Goal: Task Accomplishment & Management: Manage account settings

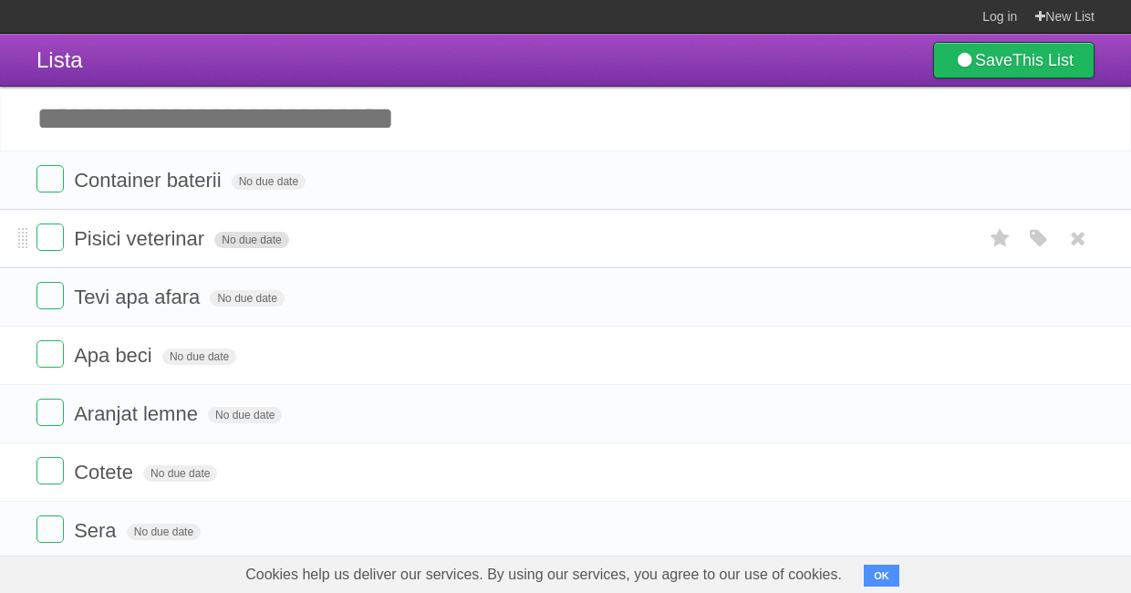
click at [245, 240] on span "No due date" at bounding box center [251, 240] width 74 height 16
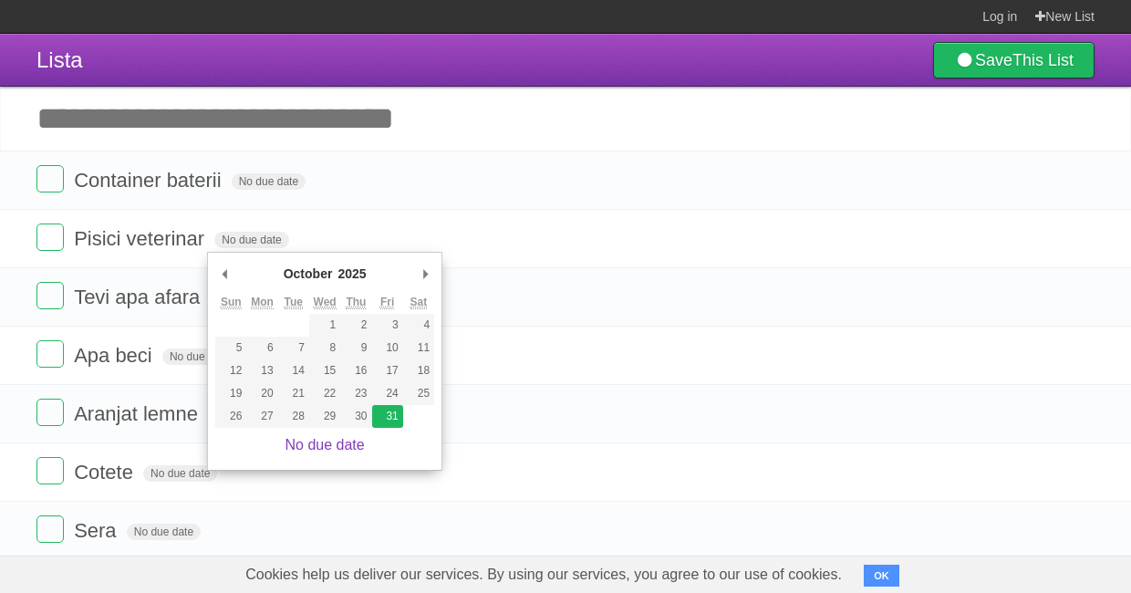
type span "[DATE]"
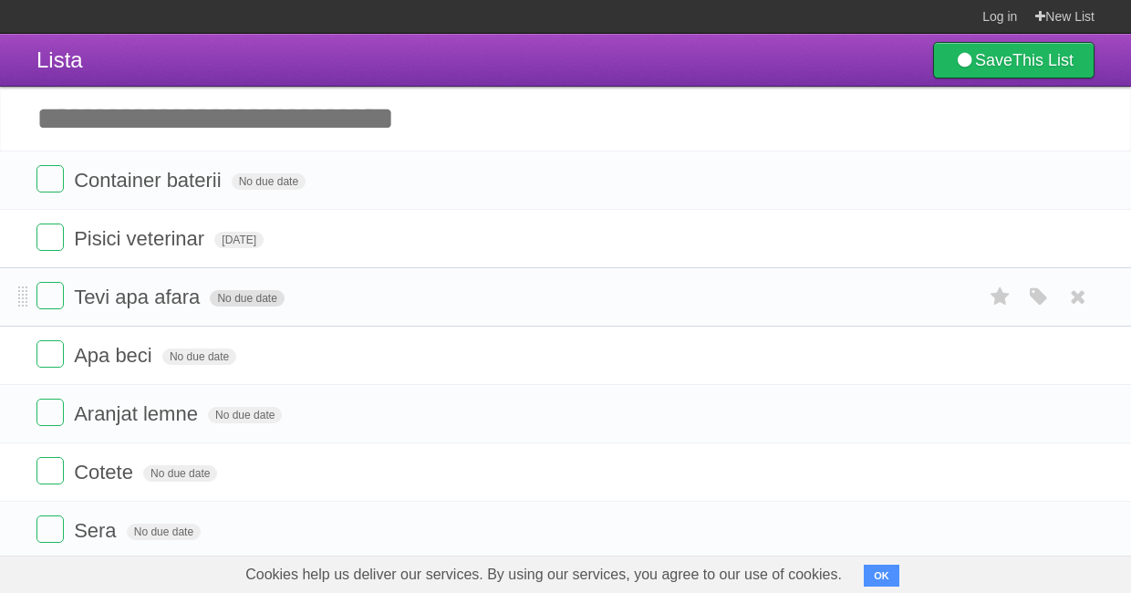
click at [251, 300] on span "No due date" at bounding box center [247, 298] width 74 height 16
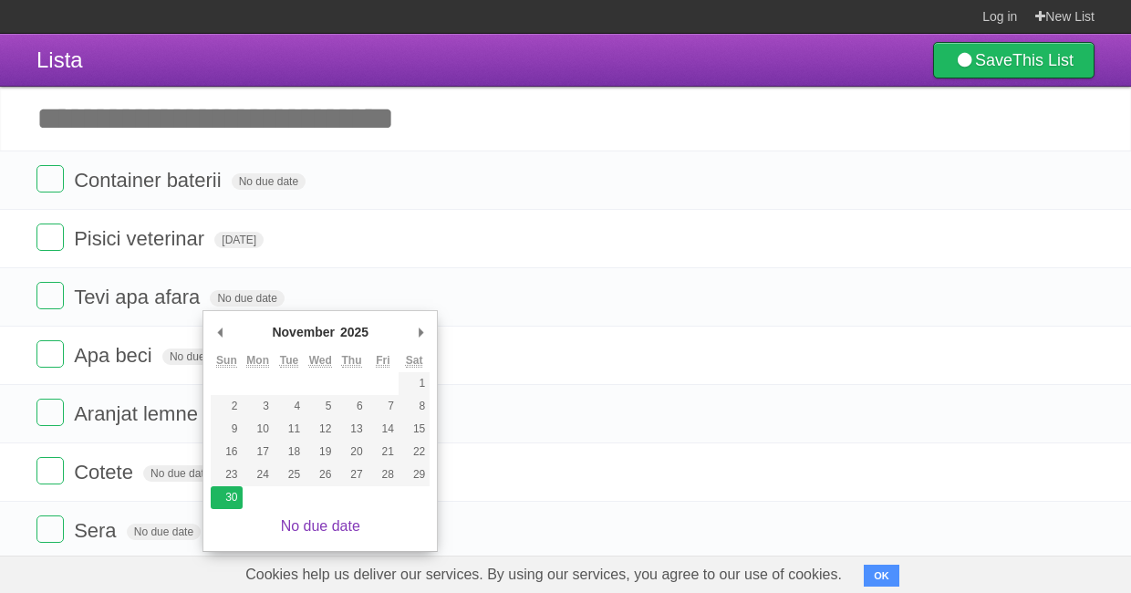
type span "[DATE]"
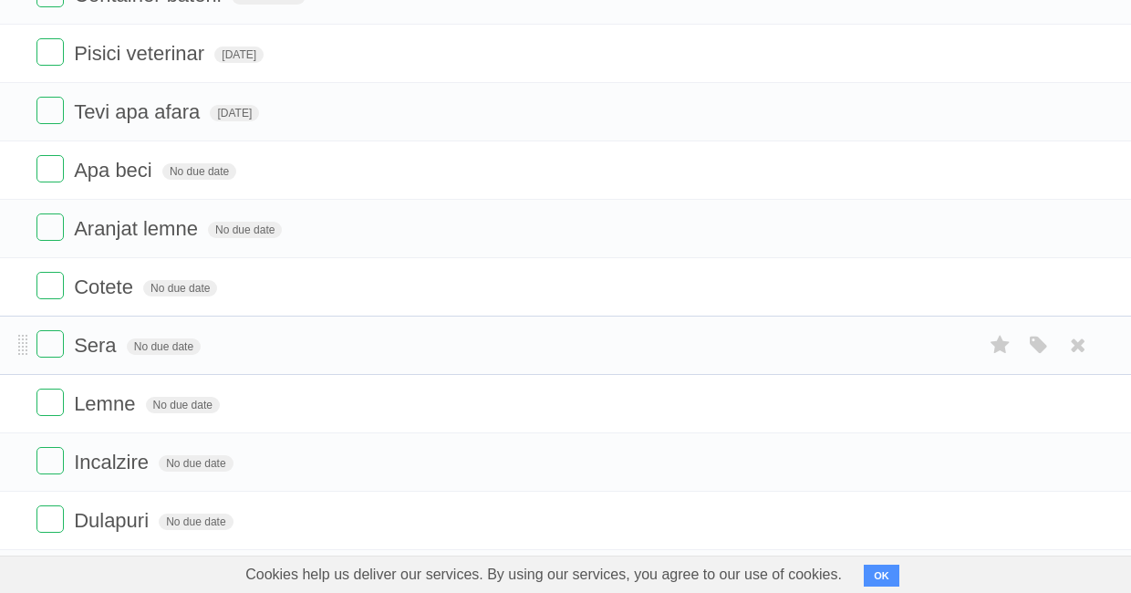
scroll to position [196, 0]
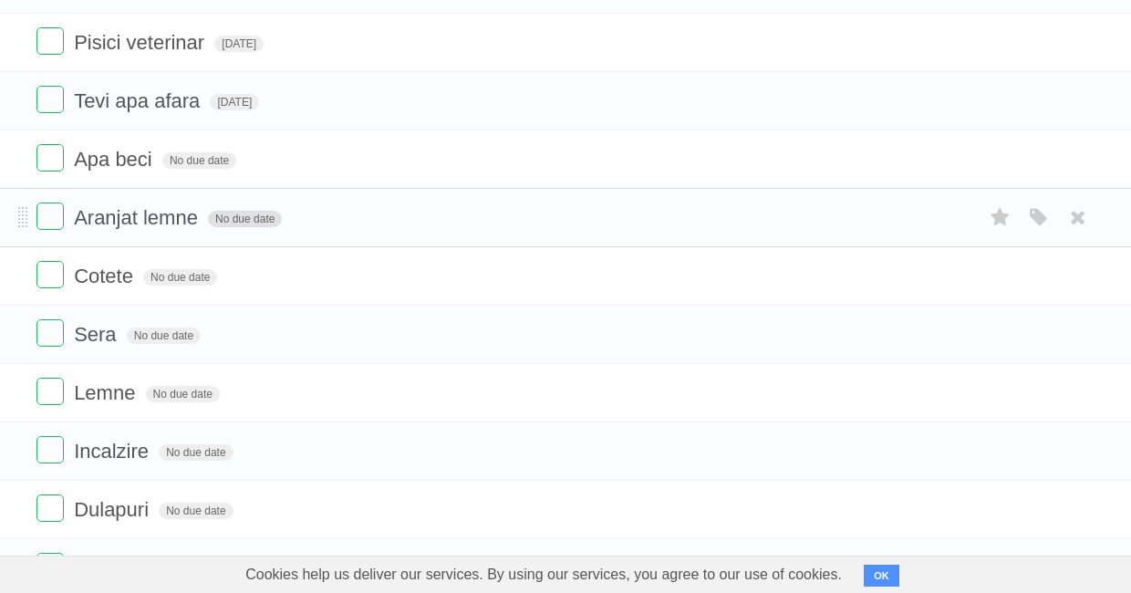
click at [233, 216] on span "No due date" at bounding box center [245, 219] width 74 height 16
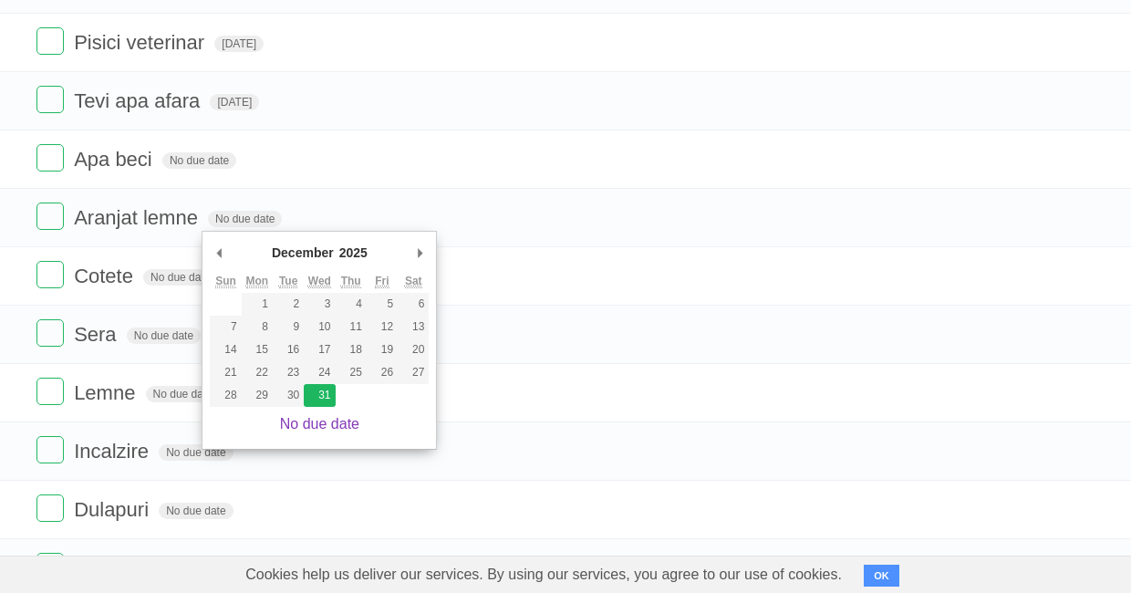
type span "[DATE]"
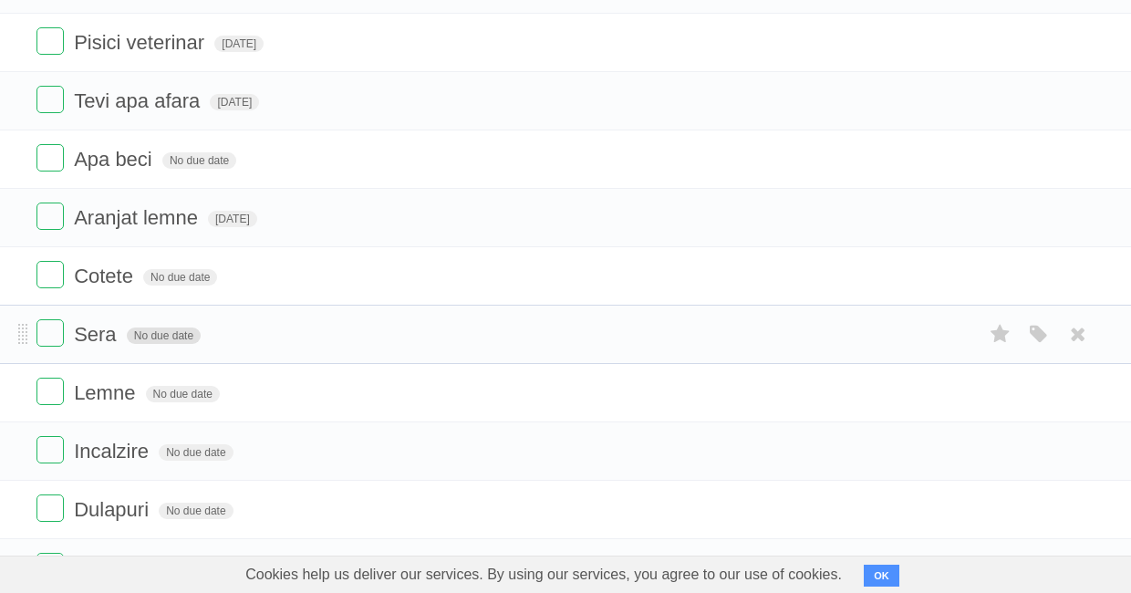
click at [170, 339] on span "No due date" at bounding box center [164, 335] width 74 height 16
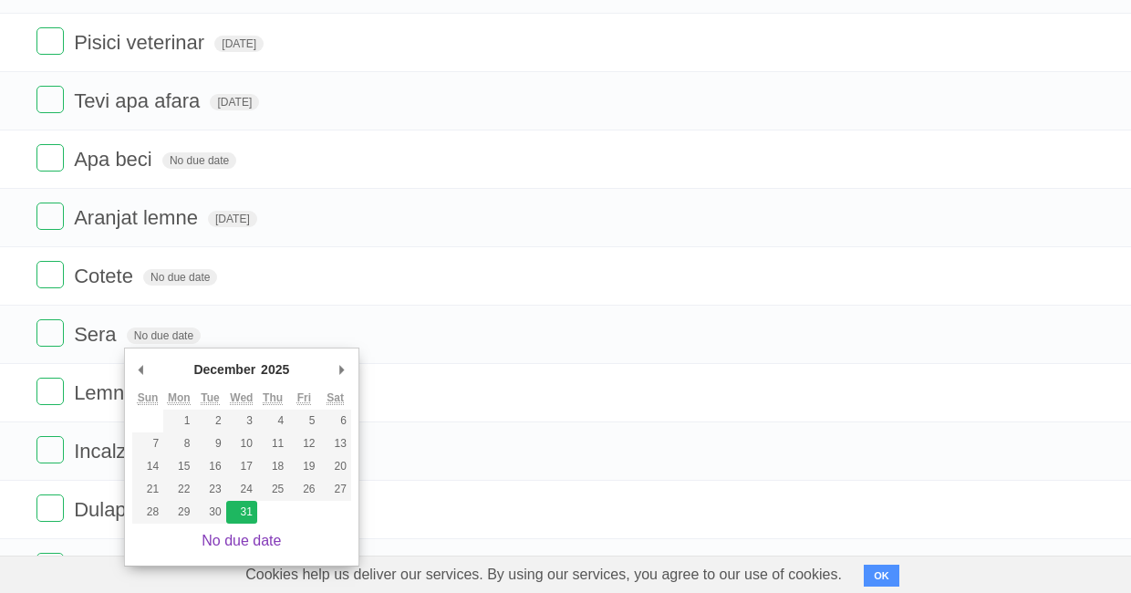
type span "[DATE]"
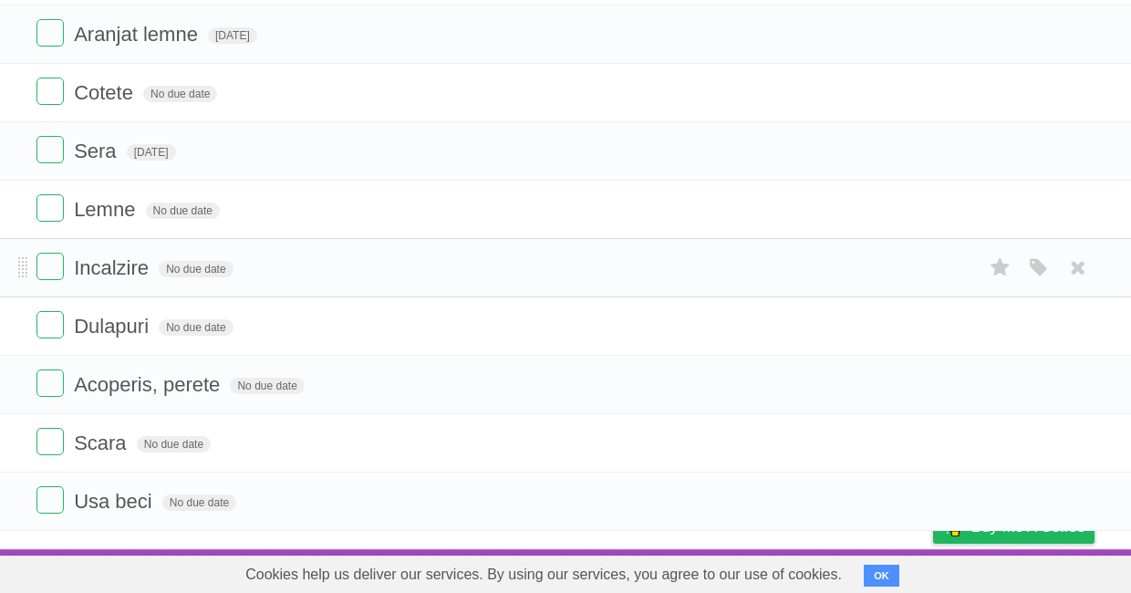
scroll to position [383, 0]
click at [188, 441] on span "No due date" at bounding box center [174, 444] width 74 height 16
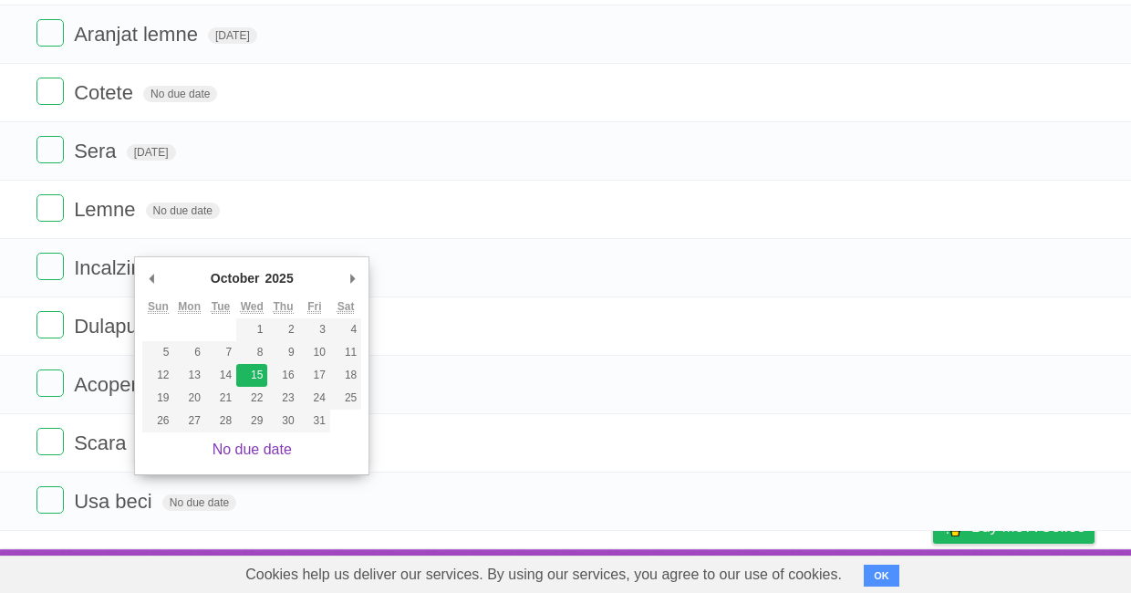
type span "[DATE]"
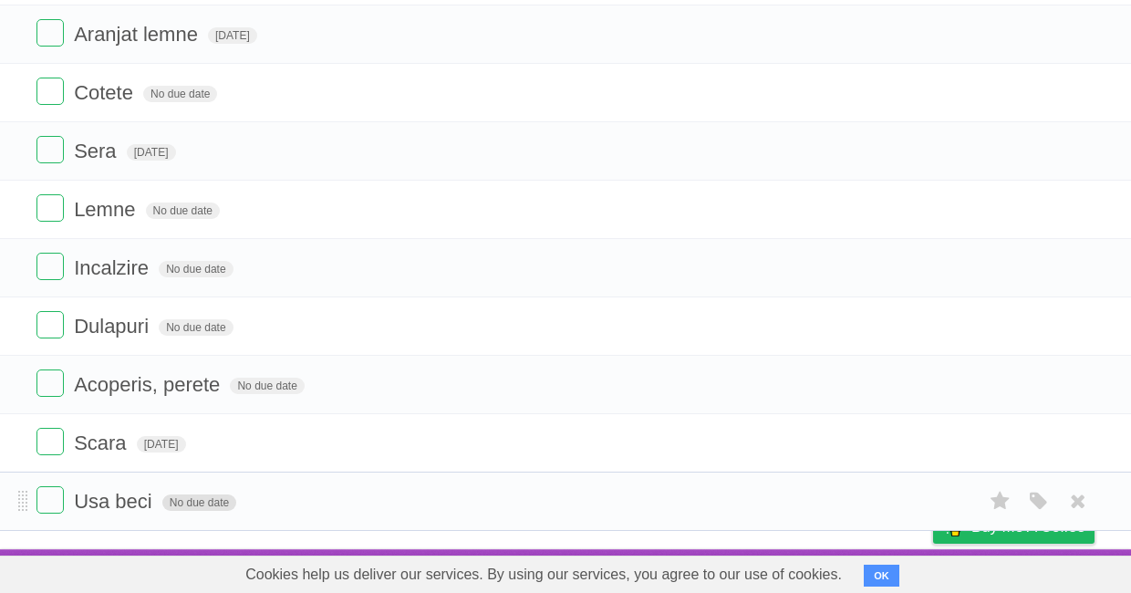
click at [199, 504] on span "No due date" at bounding box center [199, 502] width 74 height 16
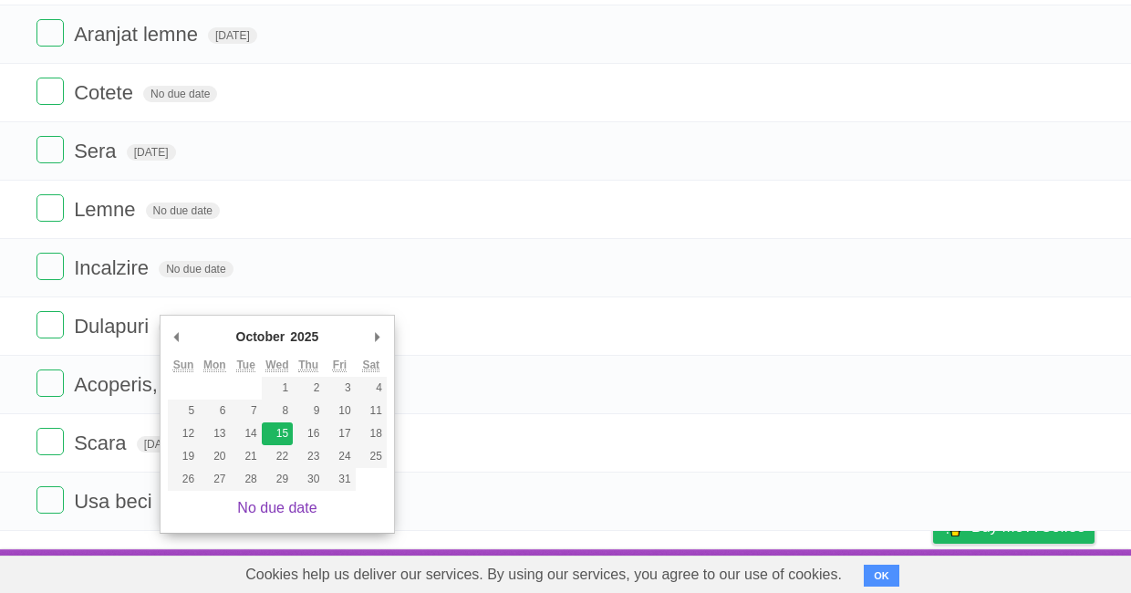
type span "[DATE]"
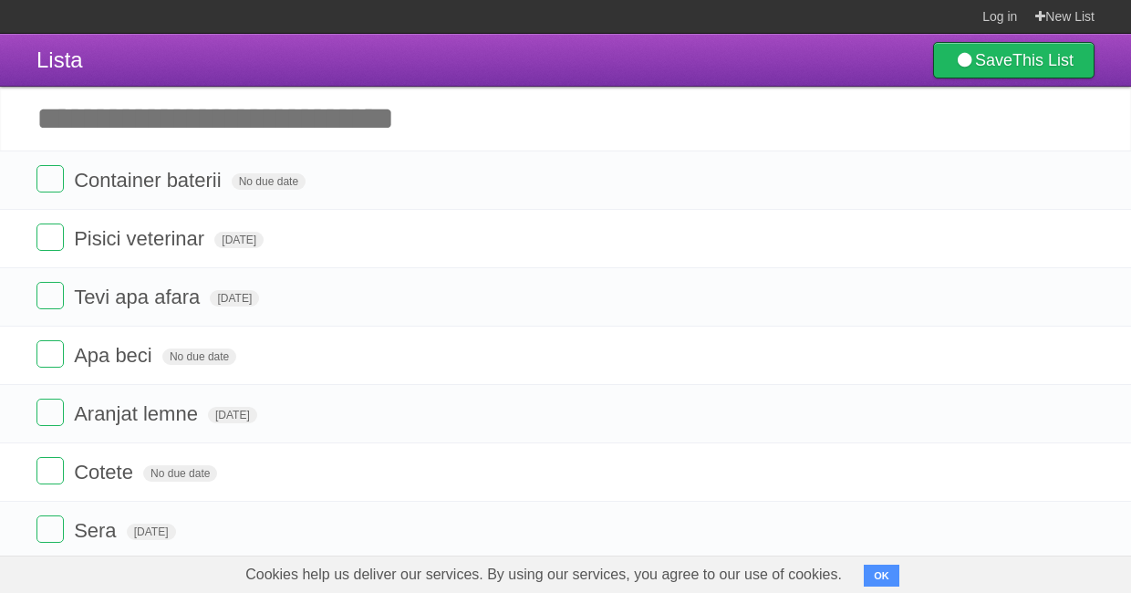
scroll to position [0, 0]
click at [866, 577] on button "OK" at bounding box center [882, 576] width 36 height 22
